Goal: Information Seeking & Learning: Learn about a topic

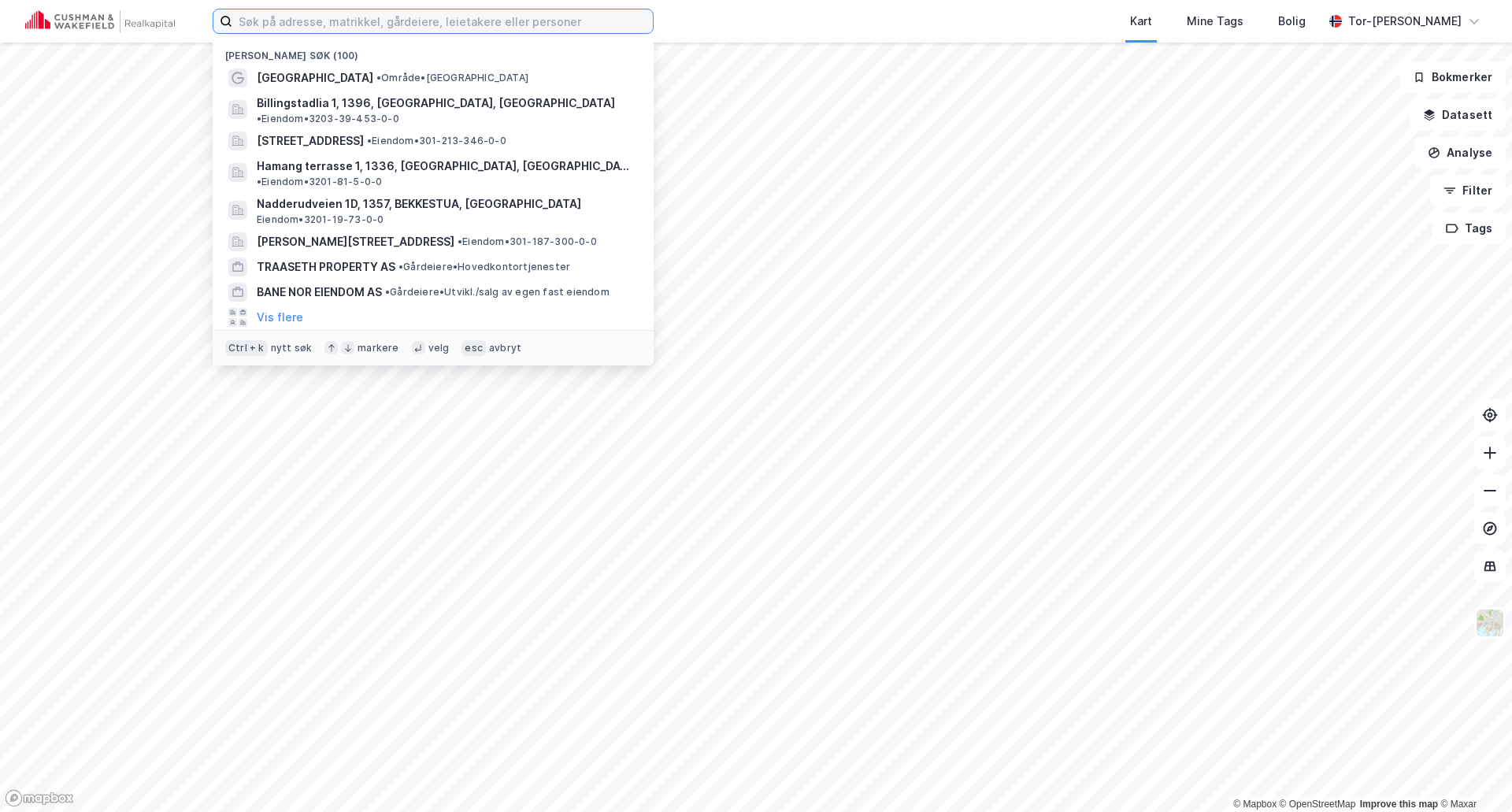
click at [244, 25] on input at bounding box center [443, 21] width 421 height 24
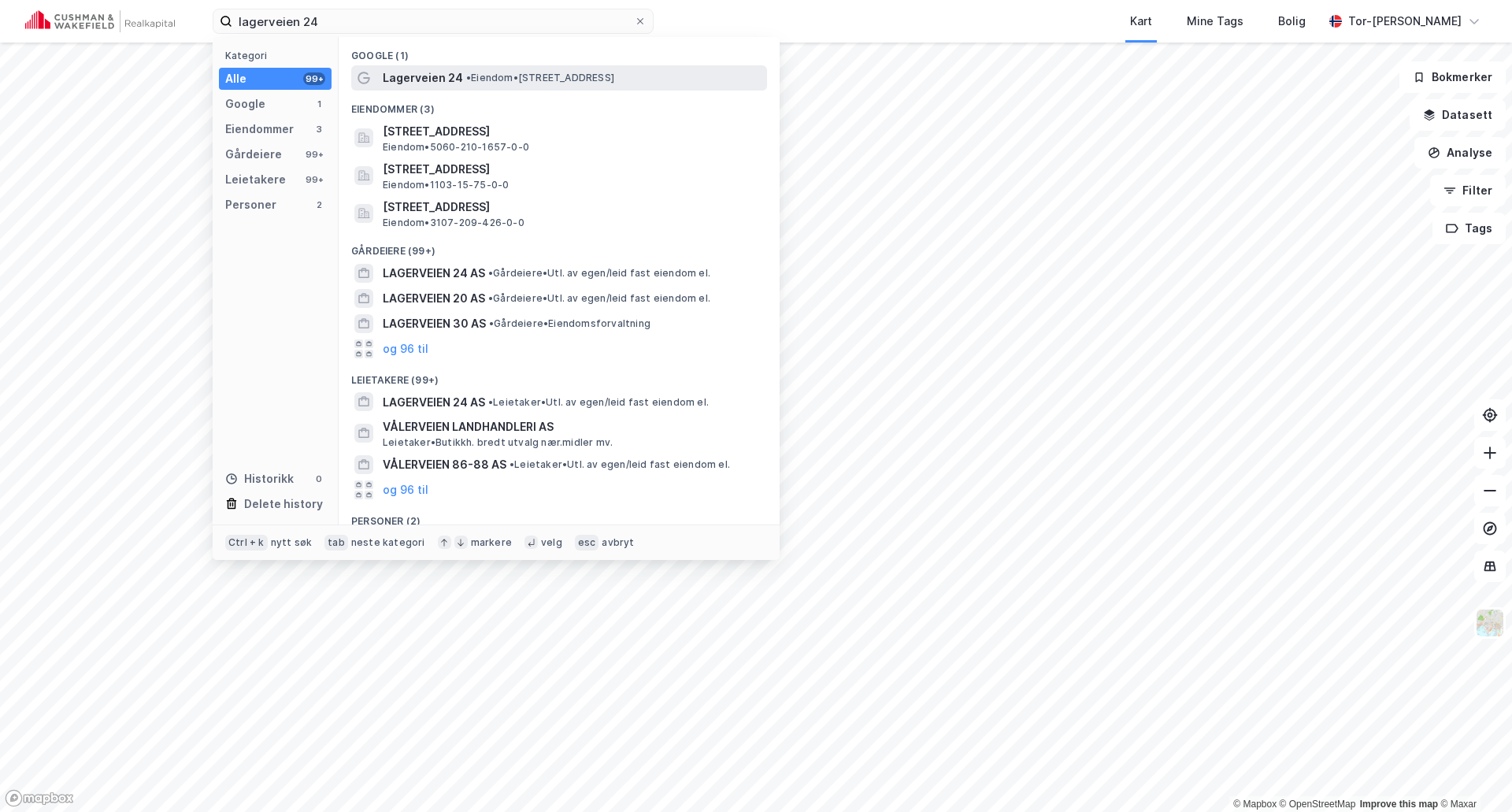
click at [452, 84] on span "Lagerveien 24" at bounding box center [423, 78] width 80 height 19
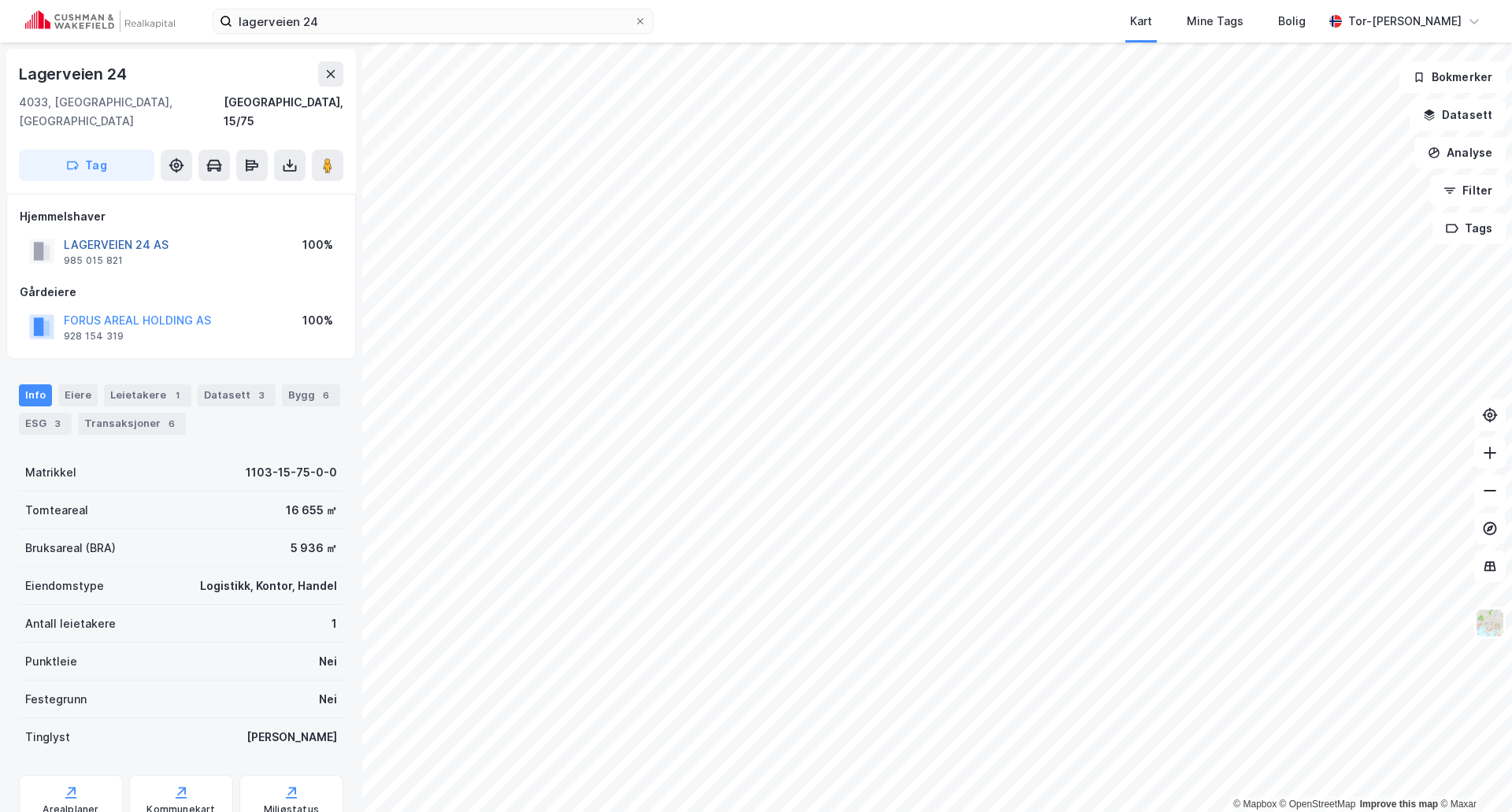
click at [0, 0] on button "LAGERVEIEN 24 AS" at bounding box center [0, 0] width 0 height 0
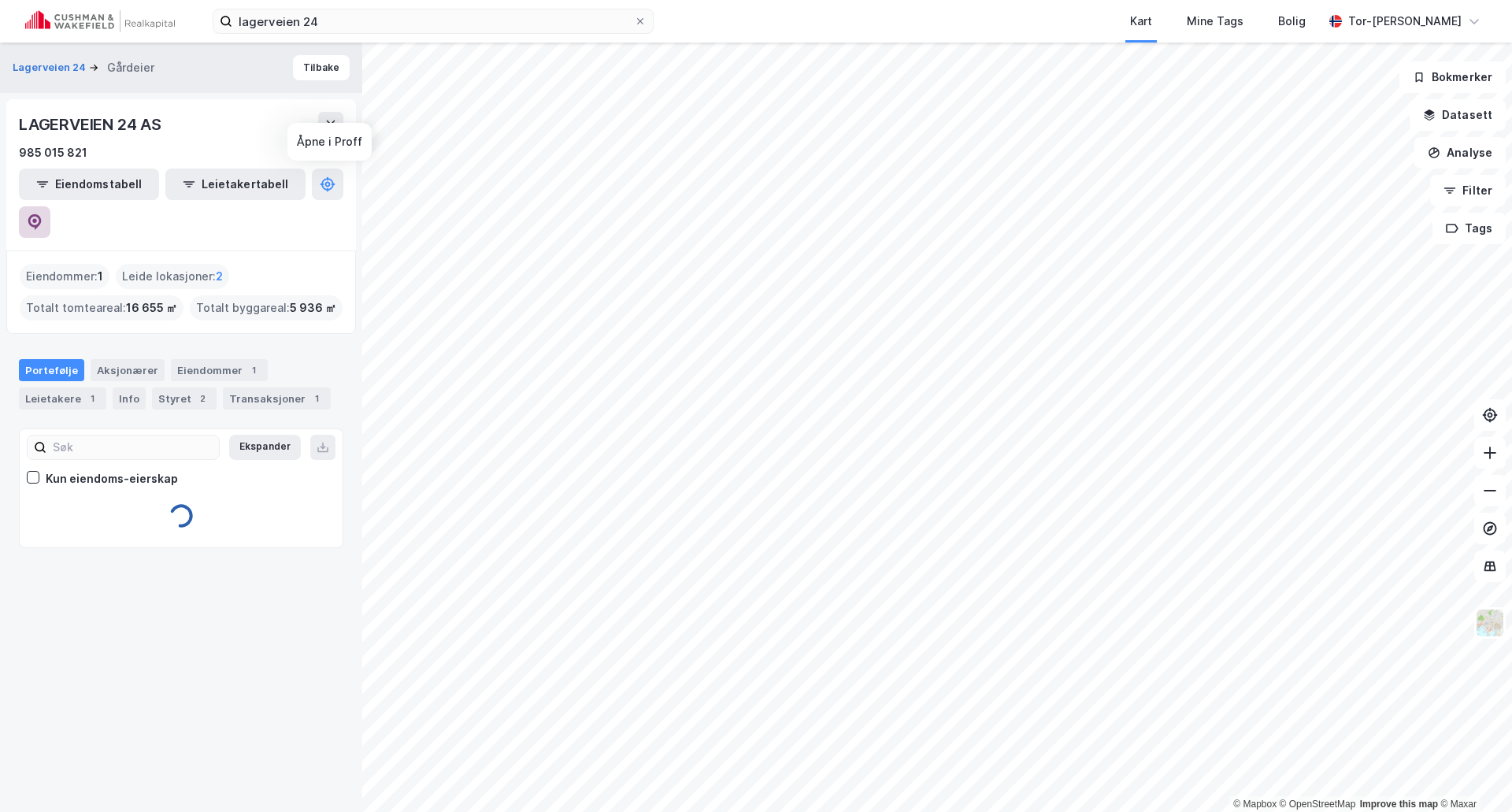
click at [43, 214] on icon at bounding box center [34, 222] width 16 height 16
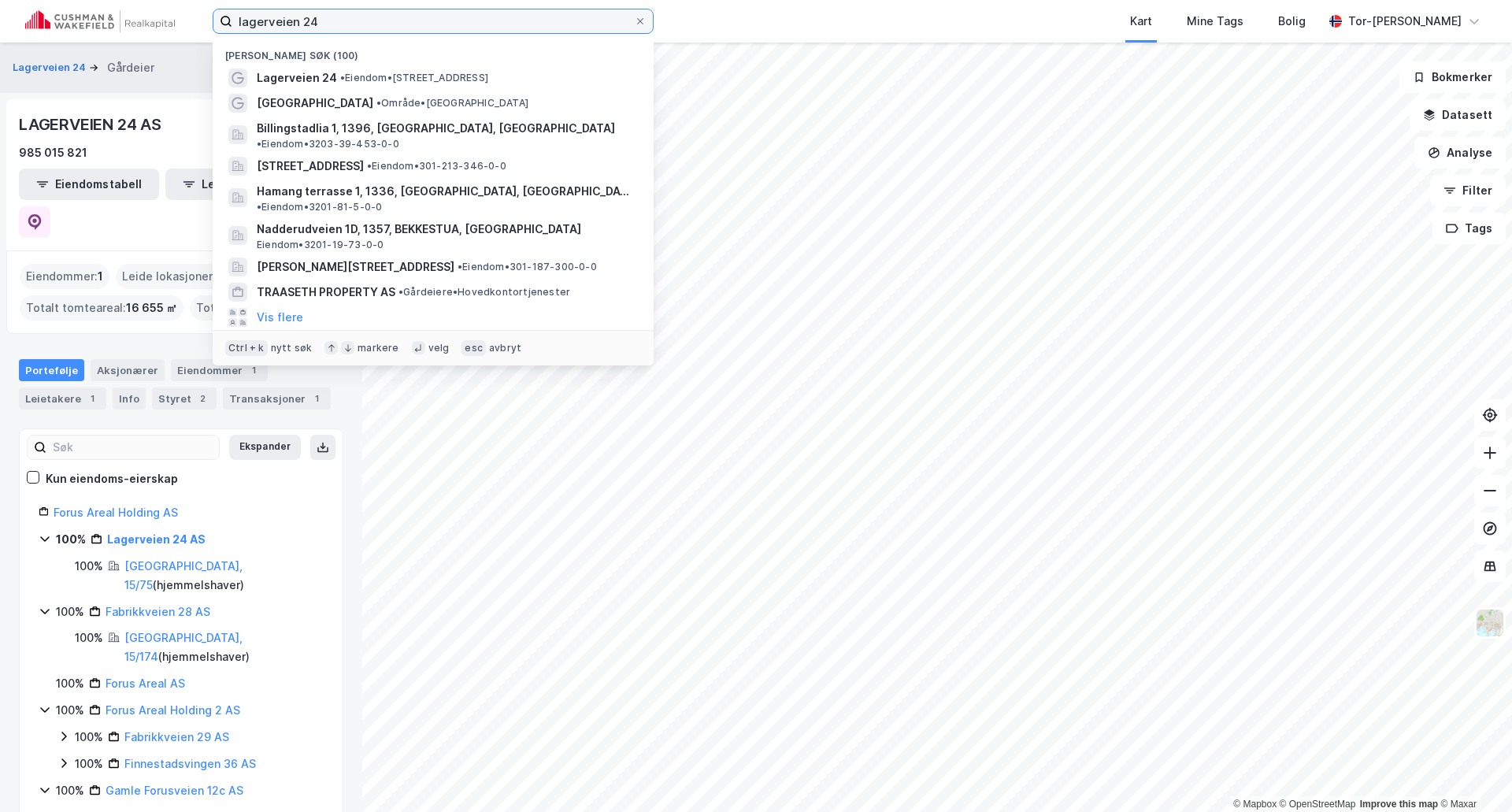
click at [310, 22] on input "lagerveien 24" at bounding box center [433, 21] width 402 height 24
click at [330, 19] on input "lagerveien 24" at bounding box center [433, 21] width 402 height 24
type input "lagerveien 25"
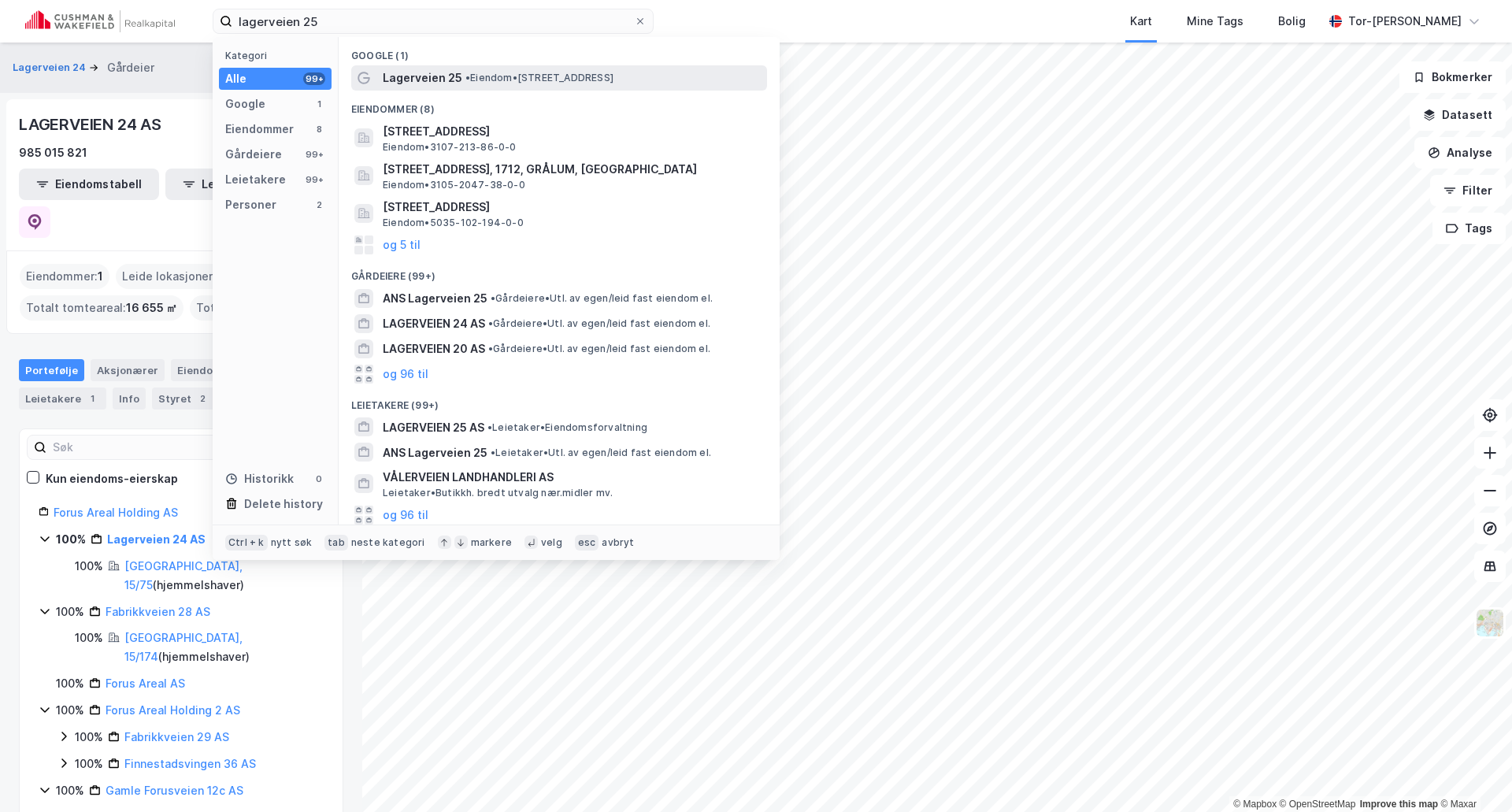
click at [534, 78] on span "• Eiendom • [STREET_ADDRESS]" at bounding box center [539, 78] width 148 height 12
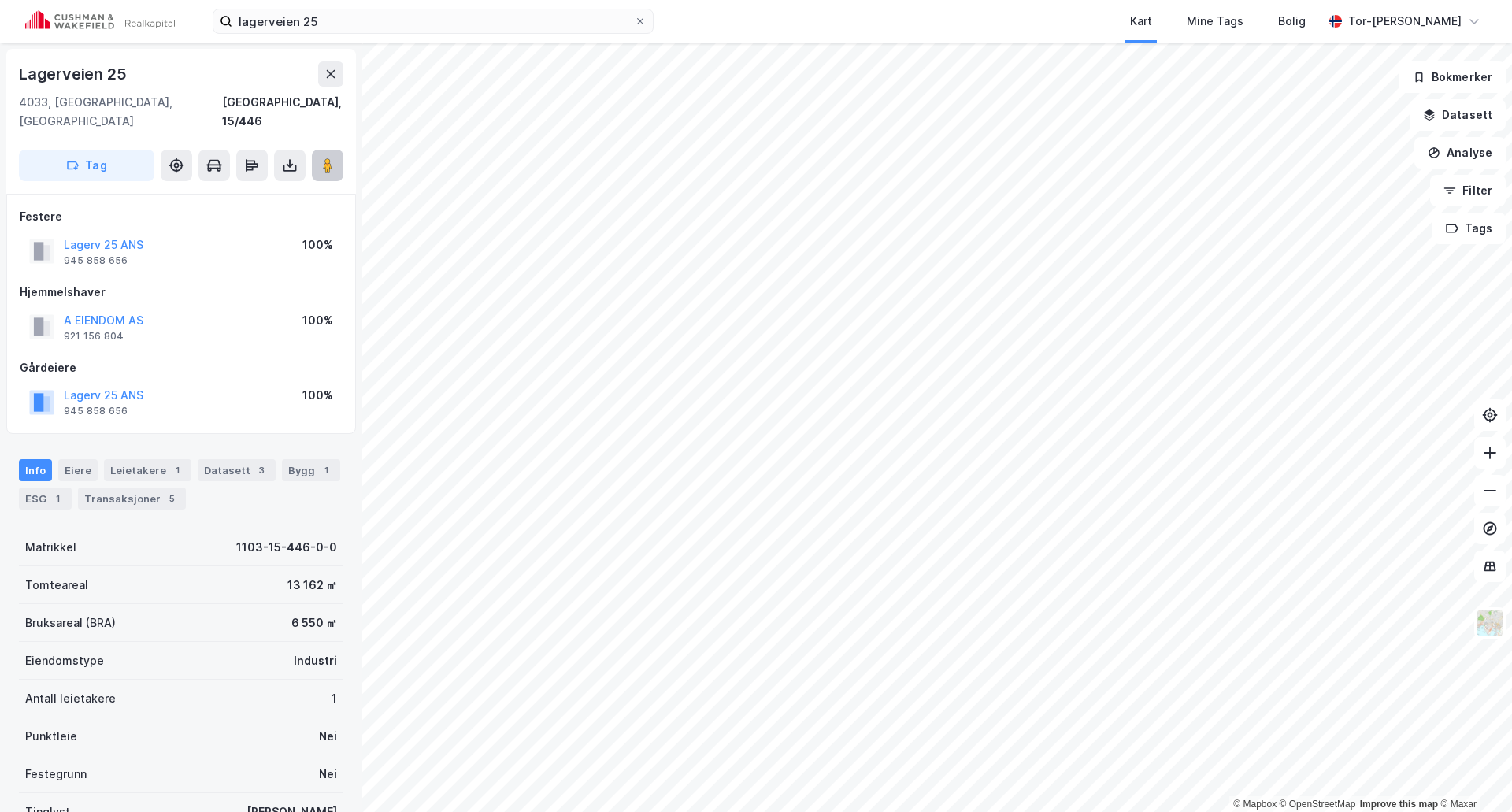
click at [322, 157] on icon at bounding box center [327, 165] width 16 height 16
